Goal: Information Seeking & Learning: Learn about a topic

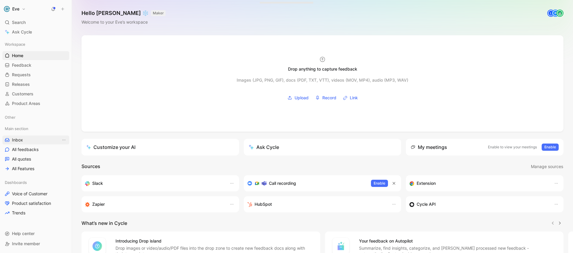
click at [26, 140] on link "Inbox" at bounding box center [35, 139] width 67 height 9
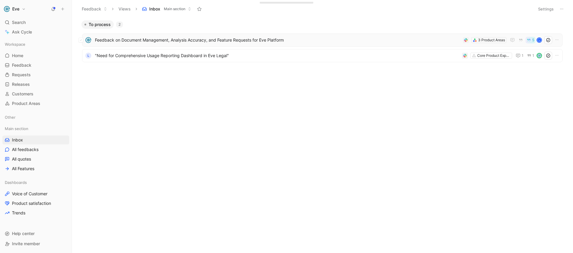
click at [257, 39] on span "Feedback on Document Management, Analysis Accuracy, and Feature Requests for Ev…" at bounding box center [278, 39] width 366 height 7
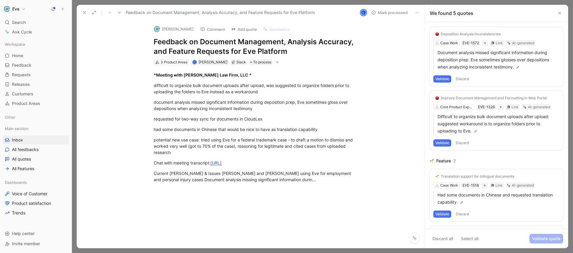
scroll to position [93, 0]
click at [83, 14] on icon at bounding box center [84, 12] width 5 height 5
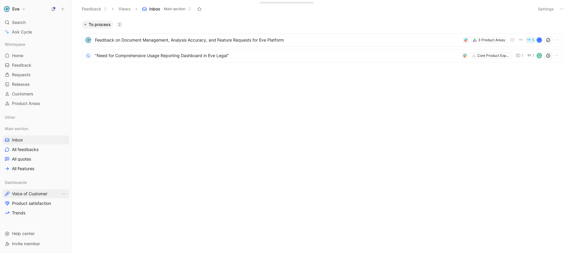
click at [24, 196] on span "Voice of Customer" at bounding box center [30, 194] width 36 height 6
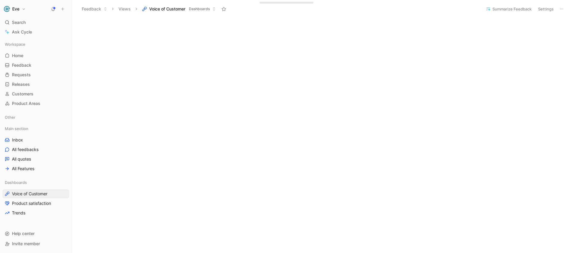
scroll to position [159, 0]
click at [17, 140] on span "Inbox" at bounding box center [17, 140] width 11 height 6
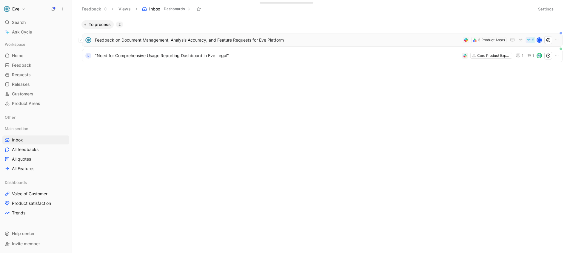
click at [199, 43] on span "Feedback on Document Management, Analysis Accuracy, and Feature Requests for Ev…" at bounding box center [278, 39] width 366 height 7
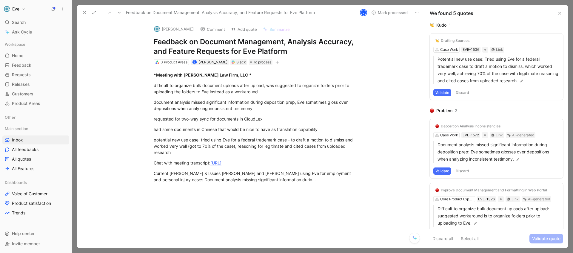
click at [86, 12] on icon at bounding box center [84, 12] width 5 height 5
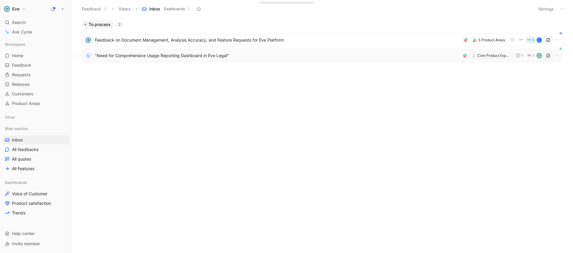
click at [183, 59] on div "L "Need for Comprehensive Usage Reporting Dashboard in Eve Legal" Core Product …" at bounding box center [322, 56] width 477 height 8
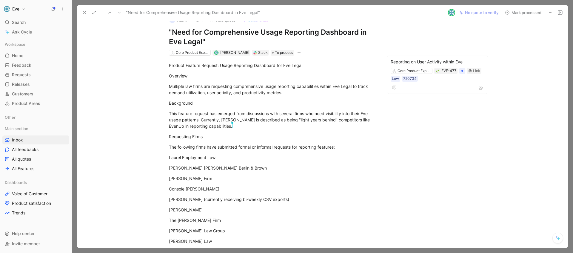
scroll to position [7, 0]
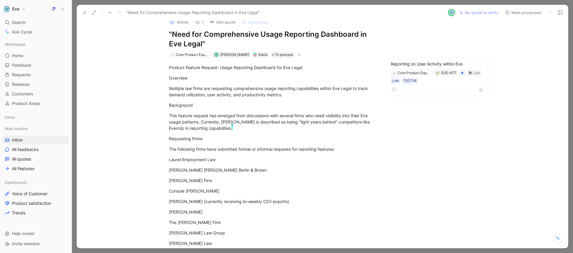
click at [84, 14] on icon at bounding box center [84, 12] width 5 height 5
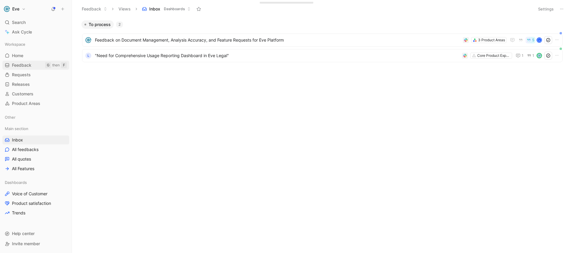
click at [29, 64] on span "Feedback" at bounding box center [21, 65] width 19 height 6
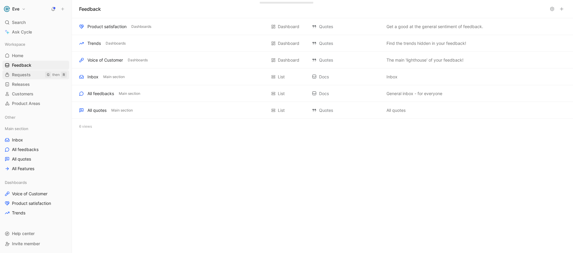
click at [22, 77] on span "Requests" at bounding box center [21, 75] width 19 height 6
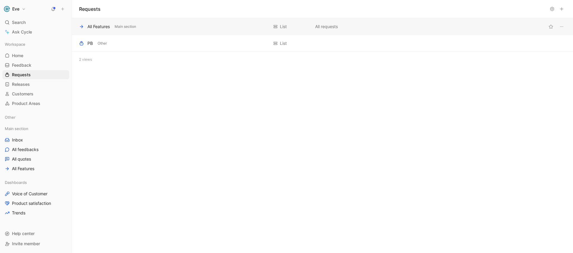
click at [90, 27] on div "All Features" at bounding box center [99, 26] width 22 height 7
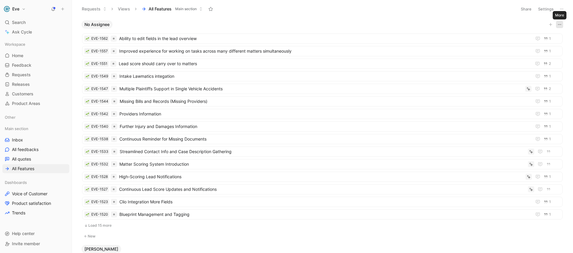
click at [516, 25] on icon "button" at bounding box center [560, 24] width 5 height 5
click at [516, 9] on icon at bounding box center [562, 9] width 5 height 5
click at [32, 22] on div "Search ⌘ K" at bounding box center [35, 22] width 67 height 9
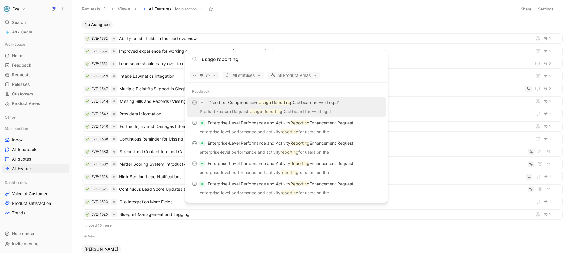
type input "usage reporting"
click at [313, 22] on body "Eve Search ⌘ K Ask Cycle Workspace Home G then H Feedback G then F Requests G t…" at bounding box center [286, 126] width 573 height 253
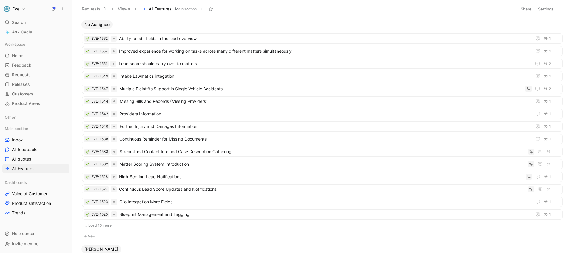
click at [100, 223] on button "Load 15 more" at bounding box center [322, 225] width 481 height 7
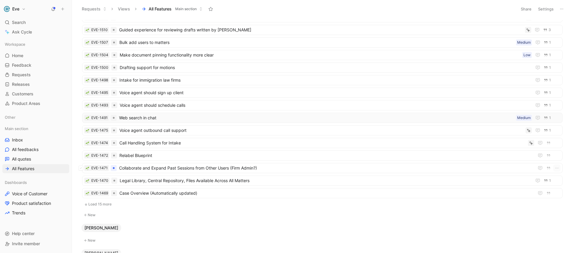
scroll to position [210, 0]
click at [108, 204] on button "Load 15 more" at bounding box center [322, 203] width 481 height 7
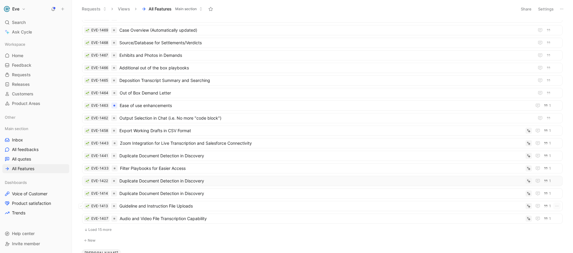
scroll to position [403, 0]
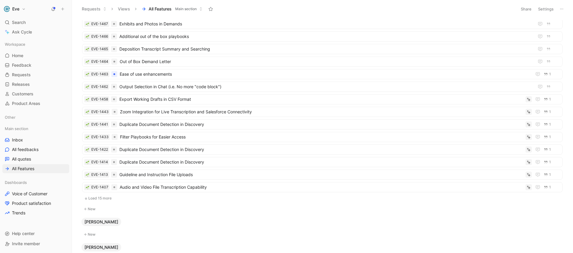
click at [102, 197] on button "Load 15 more" at bounding box center [322, 197] width 481 height 7
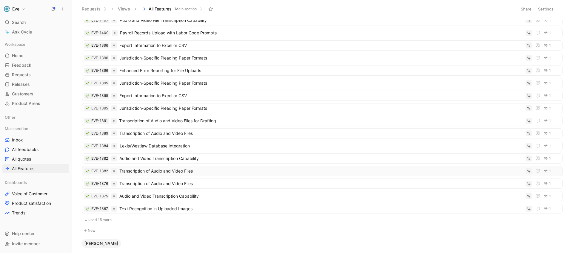
scroll to position [570, 0]
click at [151, 158] on span "Audio and Video Transcription Capability" at bounding box center [321, 157] width 404 height 7
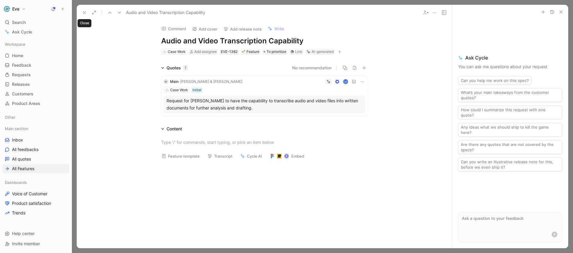
click at [85, 16] on button at bounding box center [84, 12] width 8 height 8
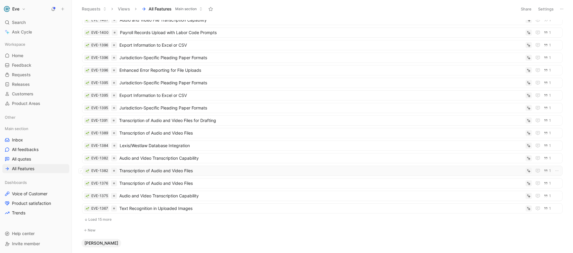
click at [159, 171] on span "Transcription of Audio and Video Files" at bounding box center [321, 170] width 404 height 7
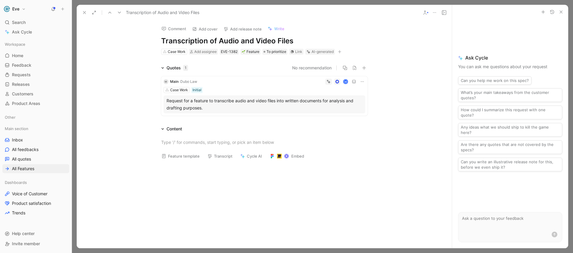
click at [84, 12] on use at bounding box center [84, 12] width 2 height 2
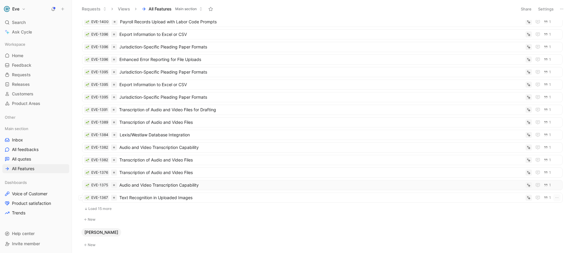
scroll to position [582, 0]
click at [114, 208] on button "Load 15 more" at bounding box center [322, 207] width 481 height 7
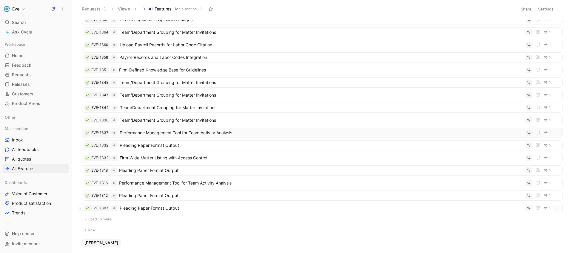
scroll to position [762, 0]
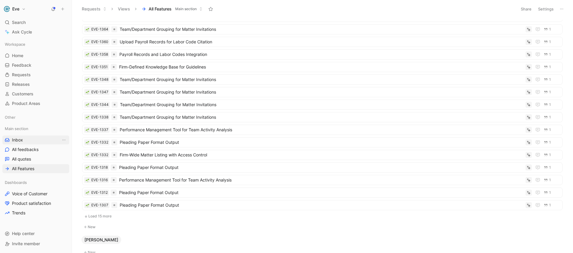
click at [24, 137] on link "Inbox" at bounding box center [35, 139] width 67 height 9
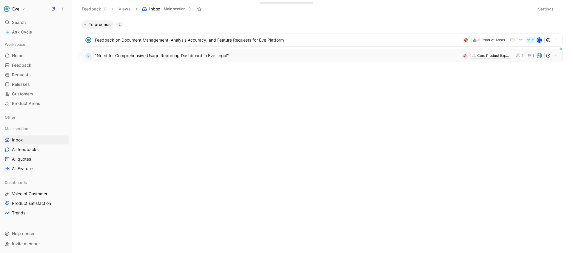
click at [174, 57] on span ""Need for Comprehensive Usage Reporting Dashboard in Eve Legal"" at bounding box center [277, 55] width 365 height 7
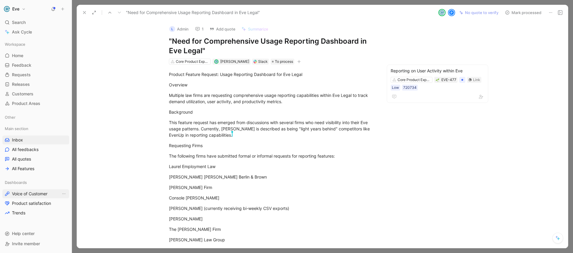
click at [22, 194] on span "Voice of Customer" at bounding box center [30, 194] width 36 height 6
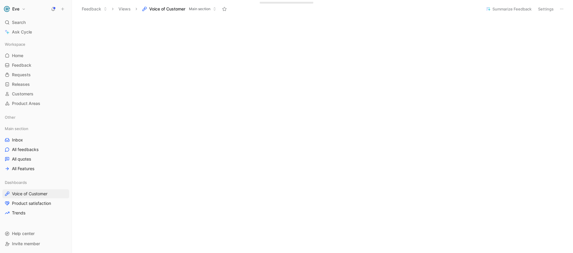
scroll to position [138, 0]
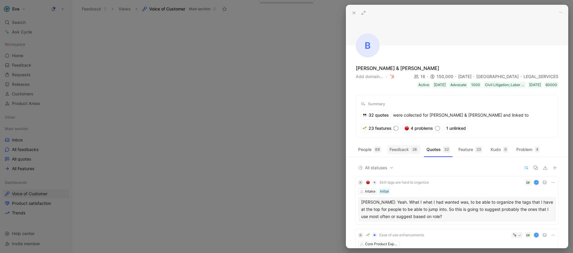
click at [406, 153] on button "Feedback 28" at bounding box center [403, 150] width 33 height 10
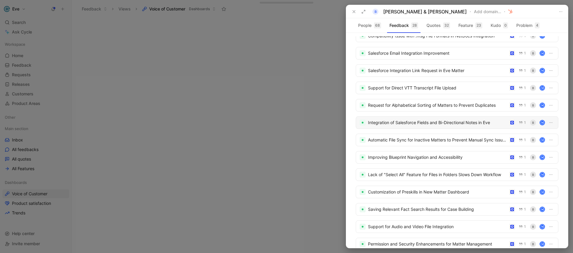
scroll to position [304, 0]
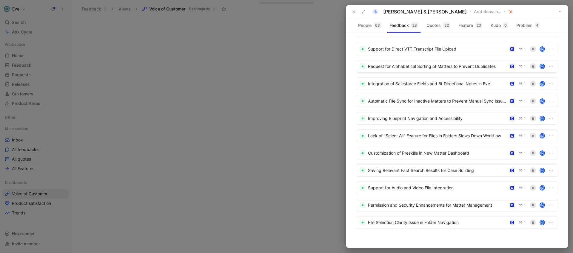
click at [363, 16] on div "B [PERSON_NAME] & [PERSON_NAME] Add domain…" at bounding box center [457, 11] width 222 height 13
click at [363, 15] on button at bounding box center [364, 11] width 8 height 8
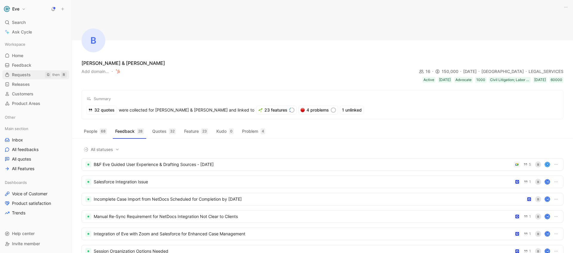
click at [25, 76] on span "Requests" at bounding box center [21, 75] width 19 height 6
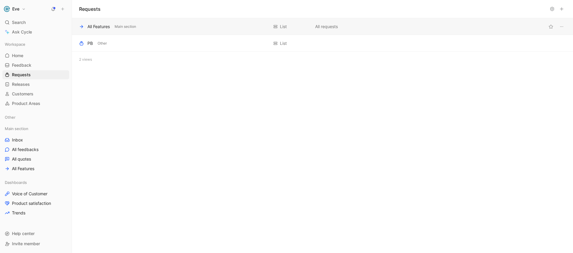
click at [94, 25] on div "All Features" at bounding box center [99, 26] width 22 height 7
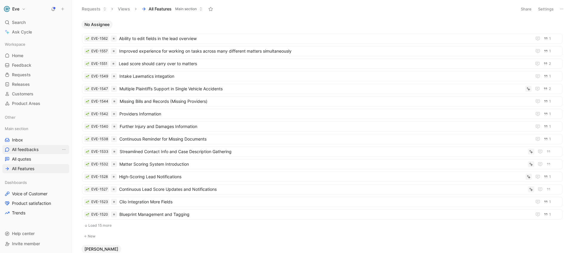
click at [33, 152] on span "All feedbacks" at bounding box center [25, 149] width 27 height 6
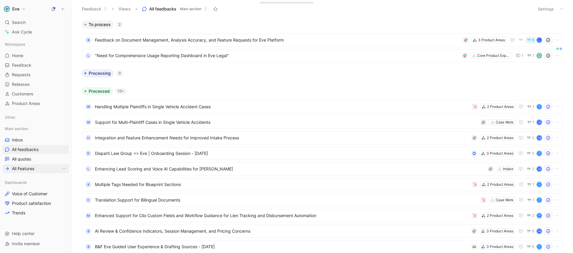
click at [28, 169] on span "All Features" at bounding box center [23, 168] width 22 height 6
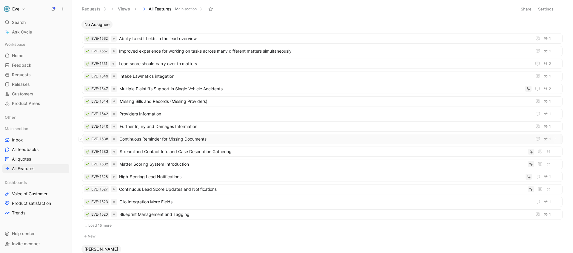
scroll to position [1, 0]
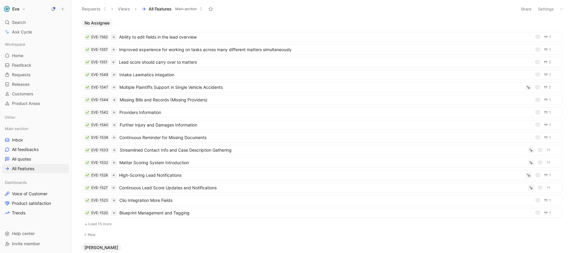
click at [97, 222] on button "Load 15 more" at bounding box center [322, 223] width 481 height 7
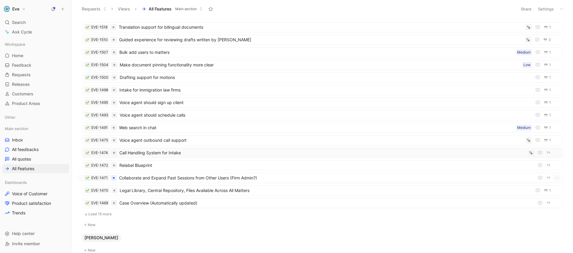
scroll to position [200, 0]
click at [101, 214] on button "Load 15 more" at bounding box center [322, 212] width 481 height 7
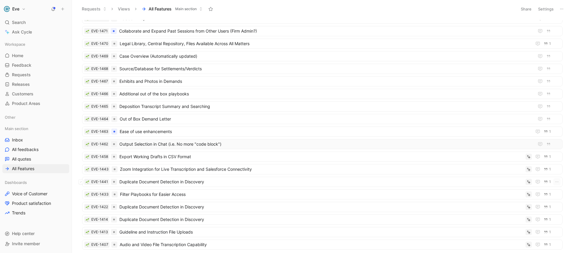
scroll to position [356, 0]
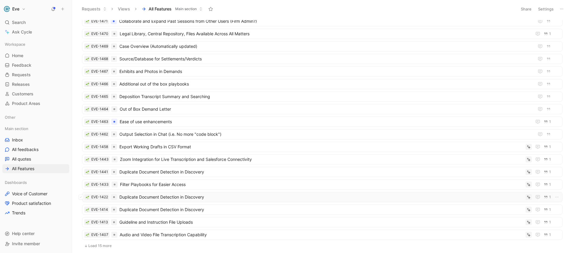
click at [194, 195] on span "Duplicate Document Detection in Discovery" at bounding box center [321, 196] width 404 height 7
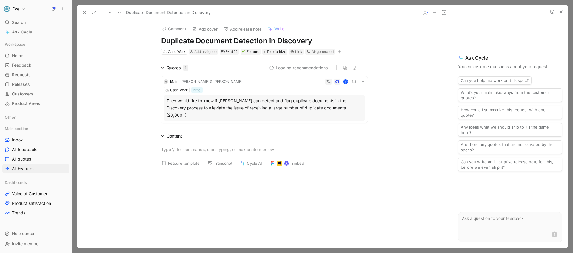
click at [426, 14] on icon at bounding box center [425, 12] width 5 height 5
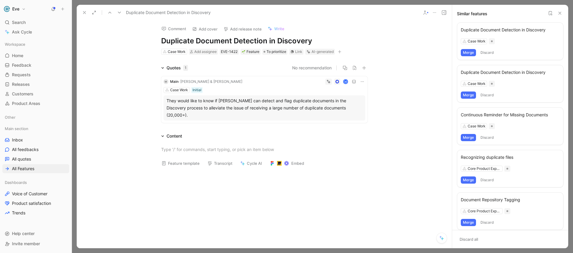
click at [469, 54] on button "Merge" at bounding box center [468, 52] width 15 height 7
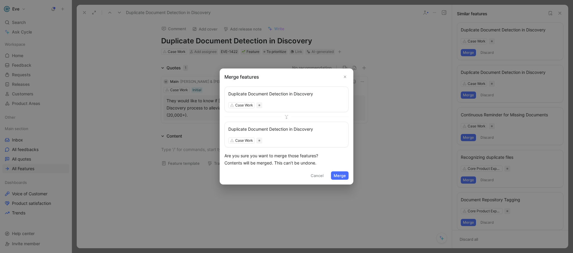
click at [343, 177] on button "Merge" at bounding box center [340, 175] width 18 height 8
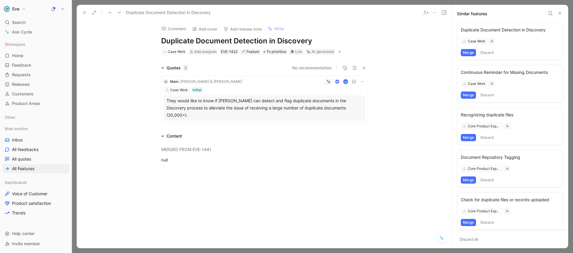
click at [163, 69] on icon at bounding box center [162, 67] width 3 height 3
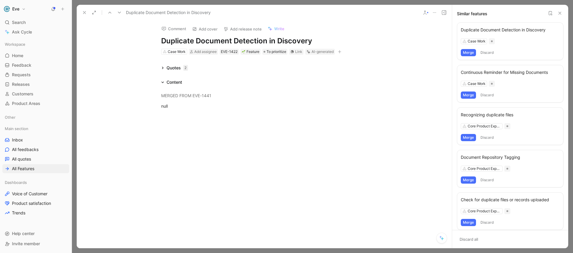
click at [163, 69] on icon at bounding box center [162, 67] width 3 height 3
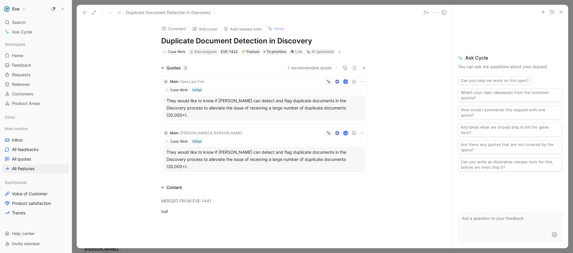
click at [424, 14] on use at bounding box center [425, 13] width 3 height 4
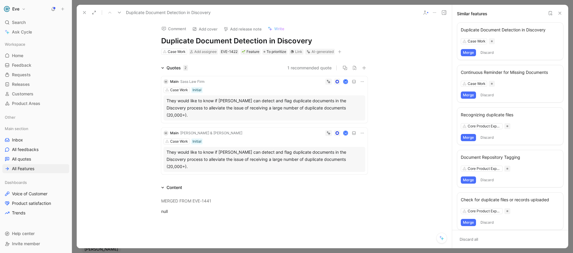
click at [472, 53] on button "Merge" at bounding box center [468, 52] width 15 height 7
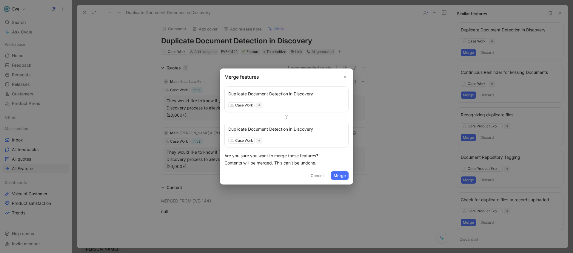
click at [343, 174] on button "Merge" at bounding box center [340, 175] width 18 height 8
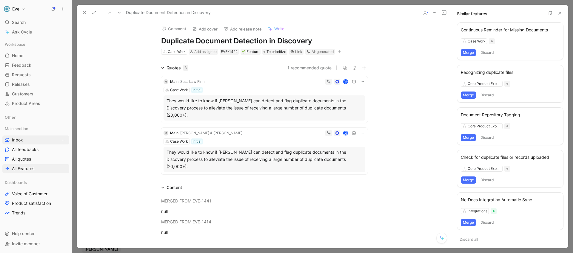
click at [19, 143] on link "Inbox" at bounding box center [35, 139] width 67 height 9
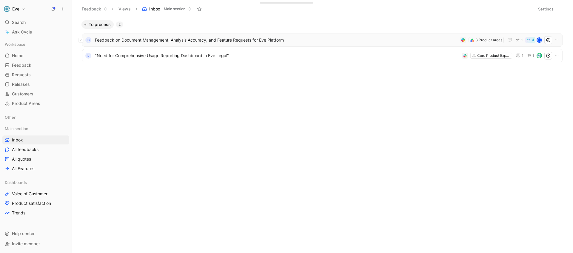
click at [169, 38] on span "Feedback on Document Management, Analysis Accuracy, and Feature Requests for Ev…" at bounding box center [276, 39] width 363 height 7
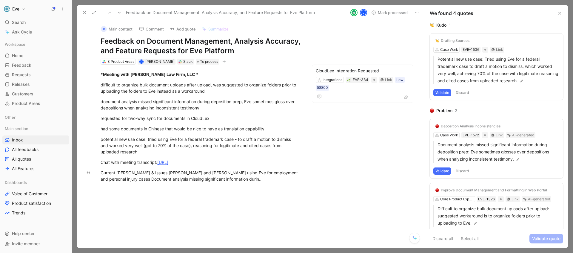
click at [352, 180] on div "B Main contact Comment Add quote Summarize Feedback on Document Management, Ana…" at bounding box center [251, 134] width 348 height 228
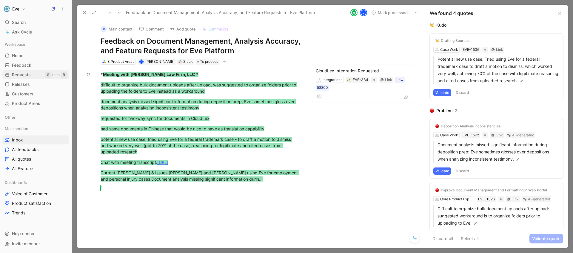
click at [21, 77] on span "Requests" at bounding box center [21, 75] width 19 height 6
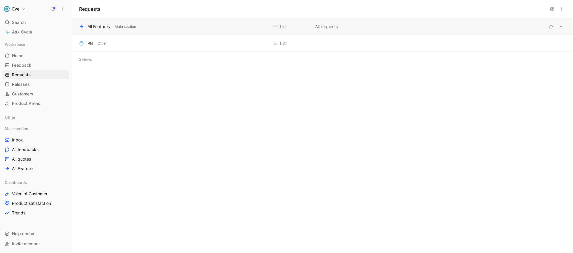
click at [98, 23] on div "All Features" at bounding box center [99, 26] width 22 height 7
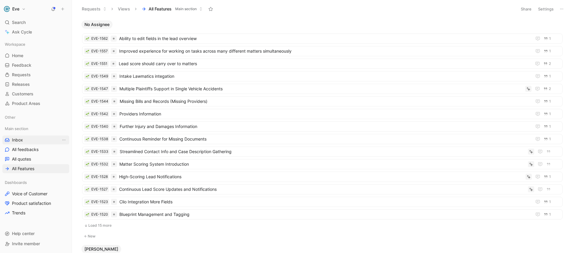
click at [30, 140] on link "Inbox" at bounding box center [35, 139] width 67 height 9
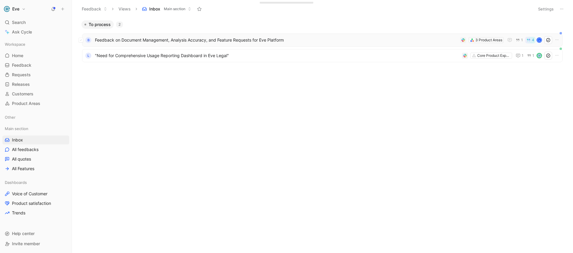
click at [172, 41] on span "Feedback on Document Management, Analysis Accuracy, and Feature Requests for Ev…" at bounding box center [276, 39] width 363 height 7
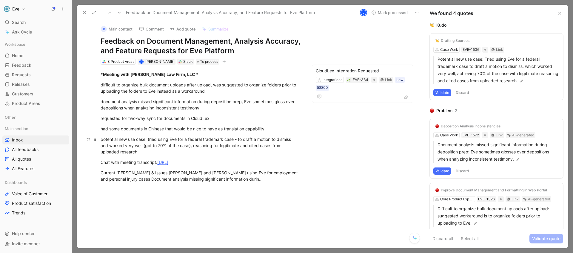
drag, startPoint x: 102, startPoint y: 84, endPoint x: 181, endPoint y: 138, distance: 95.4
click at [181, 138] on div "*Meeting with Buchanan Law Firm, LLC * difficult to organize bulk document uplo…" at bounding box center [200, 132] width 223 height 134
click at [22, 84] on span "Releases" at bounding box center [21, 84] width 18 height 6
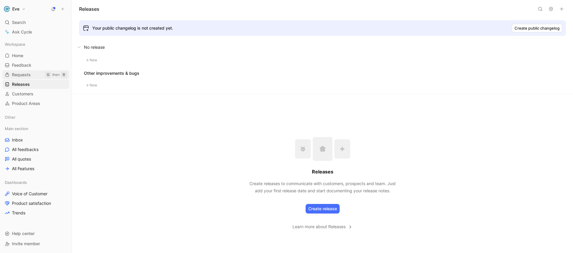
click at [19, 78] on link "Requests G then R" at bounding box center [35, 74] width 67 height 9
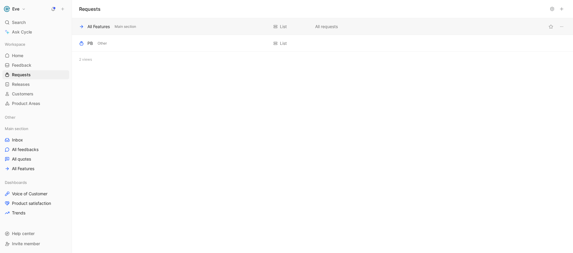
click at [98, 27] on div "All Features" at bounding box center [99, 26] width 22 height 7
